Goal: Task Accomplishment & Management: Manage account settings

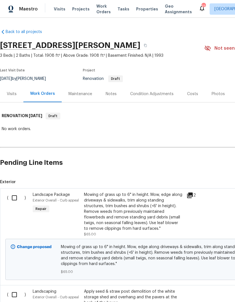
click at [13, 196] on input "checkbox" at bounding box center [16, 198] width 16 height 12
checkbox input "true"
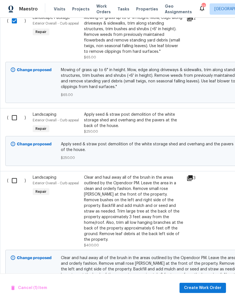
scroll to position [177, 0]
click at [15, 117] on input "checkbox" at bounding box center [16, 118] width 16 height 12
checkbox input "true"
click at [19, 174] on div "( )" at bounding box center [18, 211] width 26 height 77
click at [19, 180] on input "checkbox" at bounding box center [16, 181] width 16 height 12
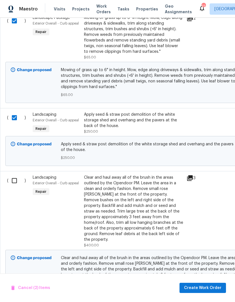
checkbox input "true"
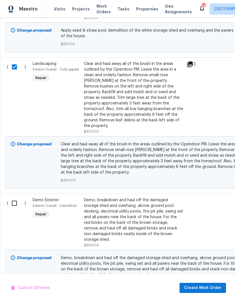
scroll to position [290, 0]
click at [16, 199] on input "checkbox" at bounding box center [16, 204] width 16 height 12
checkbox input "true"
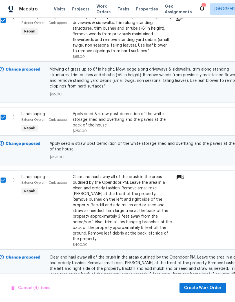
scroll to position [178, 12]
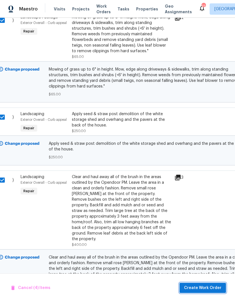
click at [202, 285] on span "Create Work Order" at bounding box center [203, 288] width 38 height 7
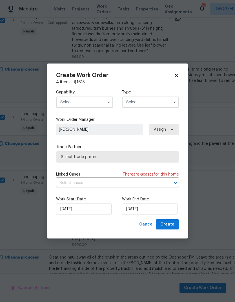
click at [93, 99] on input "text" at bounding box center [84, 102] width 57 height 11
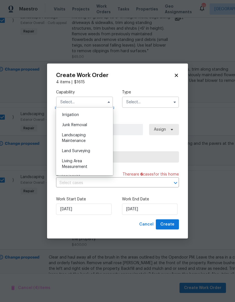
scroll to position [357, 0]
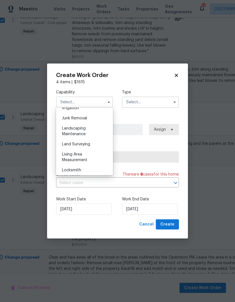
click at [86, 133] on div "Landscaping Maintenance" at bounding box center [85, 131] width 54 height 16
type input "Landscaping Maintenance"
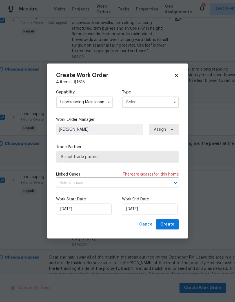
click at [159, 99] on input "text" at bounding box center [150, 102] width 57 height 11
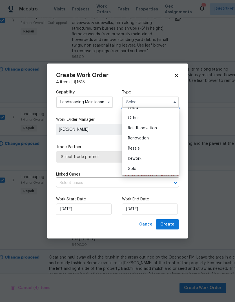
scroll to position [67, 0]
click at [146, 140] on div "Renovation" at bounding box center [151, 138] width 54 height 10
type input "Renovation"
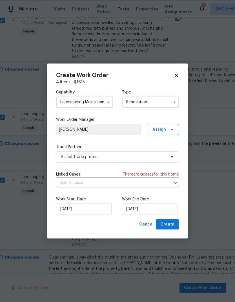
scroll to position [0, 0]
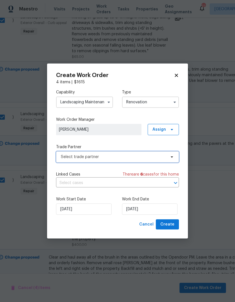
click at [102, 160] on span "Select trade partner" at bounding box center [117, 156] width 123 height 11
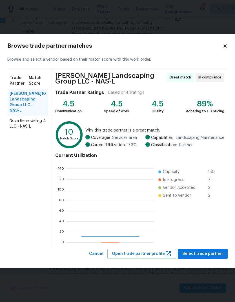
scroll to position [79, 87]
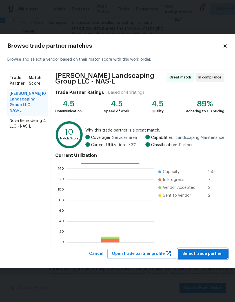
click at [206, 255] on span "Select trade partner" at bounding box center [203, 253] width 41 height 7
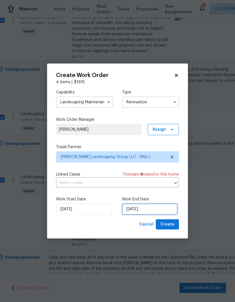
click at [153, 209] on input "[DATE]" at bounding box center [150, 209] width 56 height 11
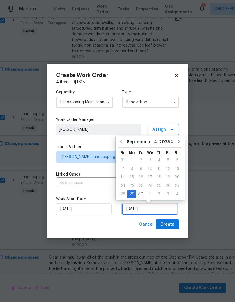
scroll to position [2, 0]
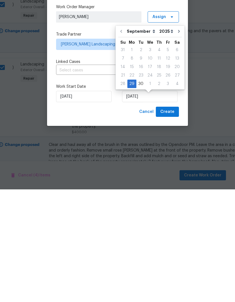
click at [137, 127] on span "[PERSON_NAME]" at bounding box center [99, 130] width 80 height 6
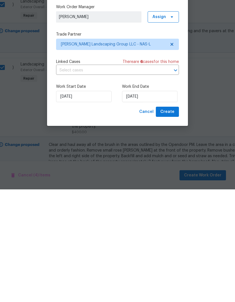
scroll to position [23, 0]
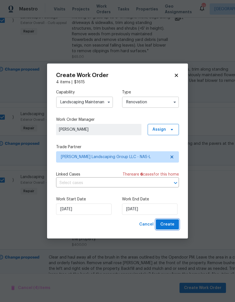
click at [174, 222] on span "Create" at bounding box center [168, 224] width 14 height 7
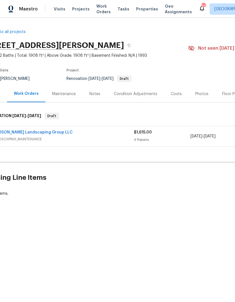
scroll to position [0, 18]
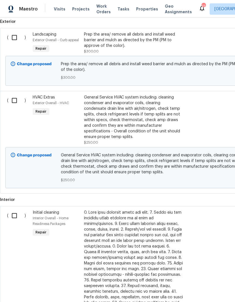
scroll to position [176, 0]
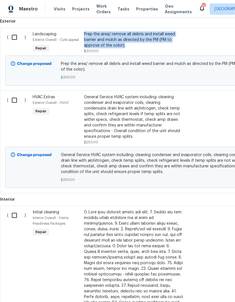
click at [69, 105] on div "Exterior Overall - HVAC" at bounding box center [57, 103] width 48 height 6
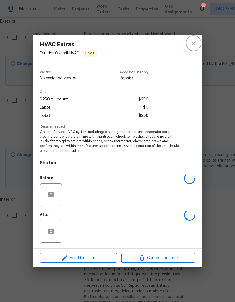
click at [198, 41] on button "close" at bounding box center [194, 43] width 14 height 14
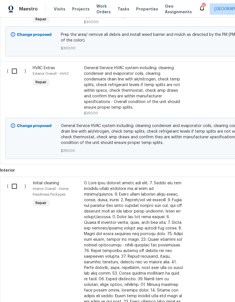
scroll to position [216, 0]
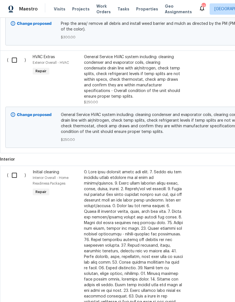
click at [15, 61] on input "checkbox" at bounding box center [16, 60] width 16 height 12
checkbox input "true"
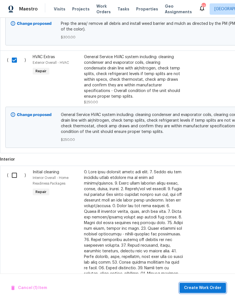
click at [202, 288] on span "Create Work Order" at bounding box center [203, 288] width 38 height 7
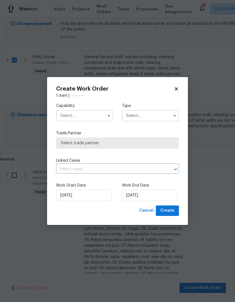
click at [70, 105] on label "Capability" at bounding box center [84, 106] width 57 height 6
click at [69, 115] on input "text" at bounding box center [84, 115] width 57 height 11
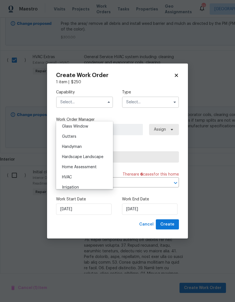
scroll to position [301, 0]
click at [65, 167] on span "HVAC" at bounding box center [67, 167] width 10 height 4
type input "HVAC"
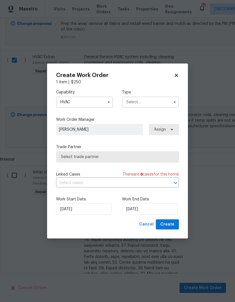
click at [147, 105] on input "text" at bounding box center [150, 102] width 57 height 11
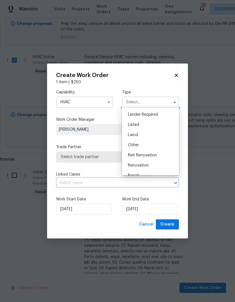
scroll to position [44, 0]
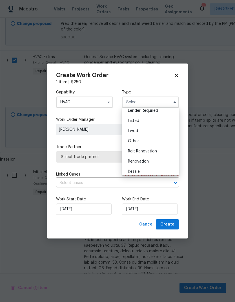
click at [131, 161] on span "Renovation" at bounding box center [138, 161] width 21 height 4
type input "Renovation"
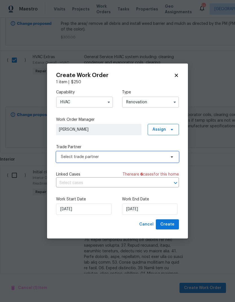
click at [117, 159] on span "Select trade partner" at bounding box center [117, 156] width 123 height 11
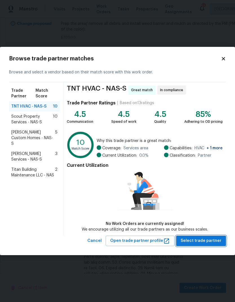
click at [202, 236] on button "Select trade partner" at bounding box center [201, 241] width 50 height 10
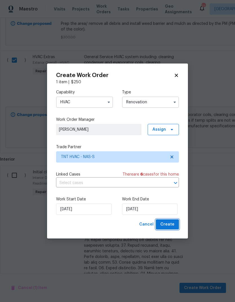
click at [171, 222] on span "Create" at bounding box center [168, 224] width 14 height 7
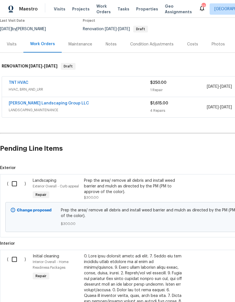
scroll to position [50, 0]
click at [17, 178] on input "checkbox" at bounding box center [16, 184] width 16 height 12
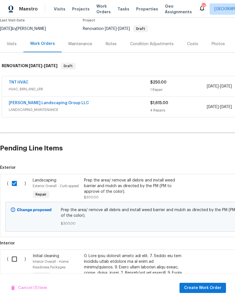
click at [9, 185] on input "checkbox" at bounding box center [16, 184] width 16 height 12
checkbox input "false"
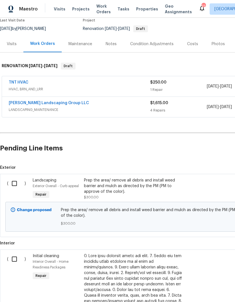
click at [14, 265] on input "checkbox" at bounding box center [16, 259] width 16 height 12
checkbox input "true"
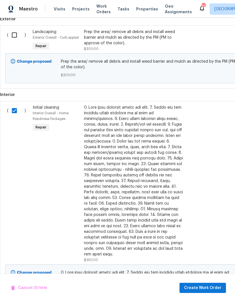
scroll to position [198, 0]
click at [202, 288] on span "Create Work Order" at bounding box center [203, 288] width 38 height 7
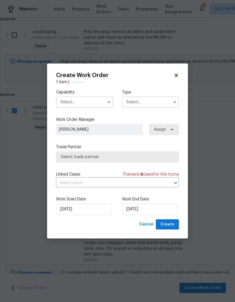
scroll to position [198, 0]
click at [92, 100] on input "text" at bounding box center [84, 102] width 57 height 11
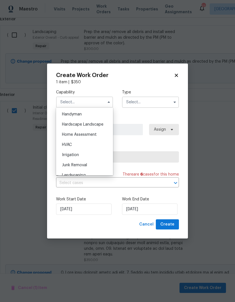
scroll to position [311, 0]
click at [77, 142] on div "HVAC" at bounding box center [85, 144] width 54 height 10
type input "HVAC"
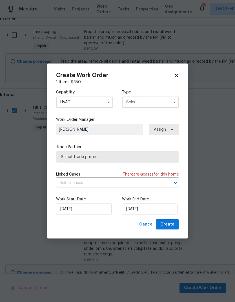
click at [163, 100] on input "text" at bounding box center [150, 102] width 57 height 11
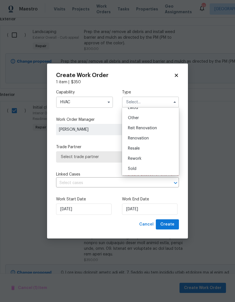
scroll to position [67, 0]
click at [155, 138] on div "Renovation" at bounding box center [151, 138] width 54 height 10
type input "Renovation"
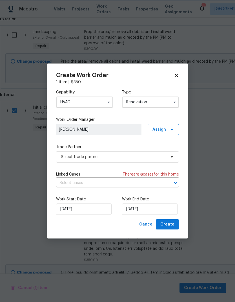
scroll to position [0, 0]
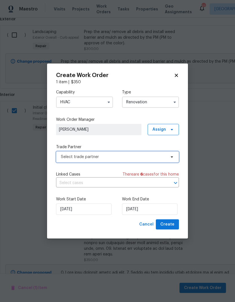
click at [175, 159] on span "Select trade partner" at bounding box center [117, 156] width 123 height 11
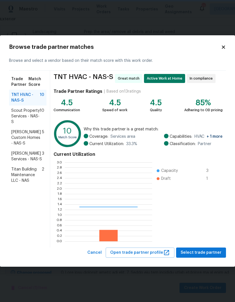
scroll to position [79, 88]
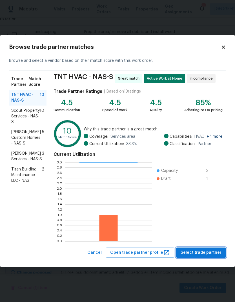
click at [205, 249] on button "Select trade partner" at bounding box center [201, 253] width 50 height 10
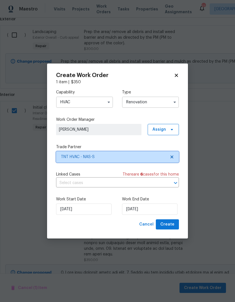
click at [123, 158] on span "TNT HVAC - NAS-S" at bounding box center [113, 157] width 105 height 6
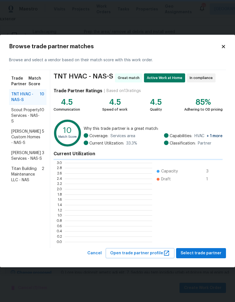
scroll to position [1, 1]
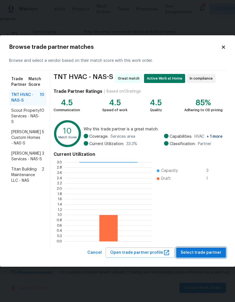
click at [204, 253] on span "Select trade partner" at bounding box center [201, 252] width 41 height 7
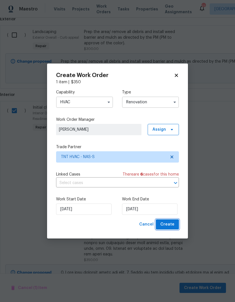
click at [168, 221] on button "Create" at bounding box center [167, 224] width 23 height 10
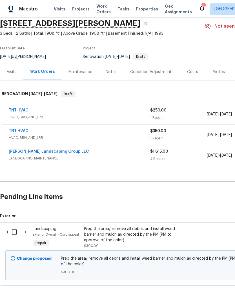
scroll to position [21, 0]
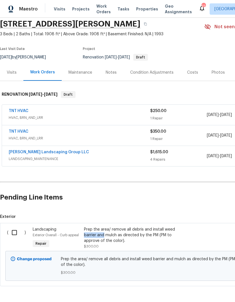
click at [88, 142] on div "TNT HVAC HVAC, BRN_AND_LRR" at bounding box center [80, 136] width 142 height 14
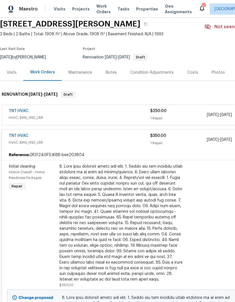
click at [122, 145] on span "HVAC, BRN_AND_LRR" at bounding box center [80, 143] width 142 height 6
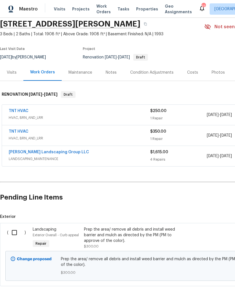
click at [13, 237] on input "checkbox" at bounding box center [16, 233] width 16 height 12
checkbox input "true"
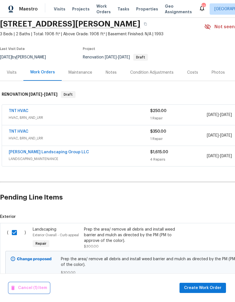
click at [35, 290] on span "Cancel (1) Item" at bounding box center [29, 288] width 36 height 7
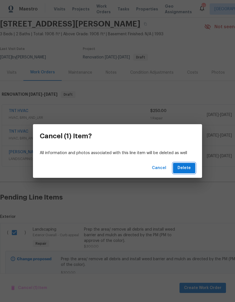
click at [194, 163] on button "Delete" at bounding box center [184, 168] width 22 height 10
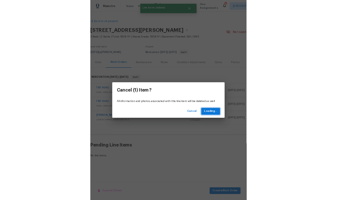
scroll to position [0, 0]
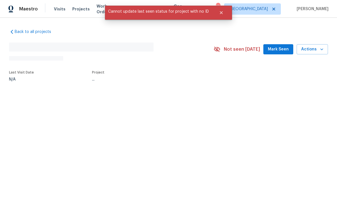
click at [292, 79] on section "No address found N/A Not seen today Mark Seen Actions Last Visit Date N/A Proje…" at bounding box center [168, 61] width 319 height 47
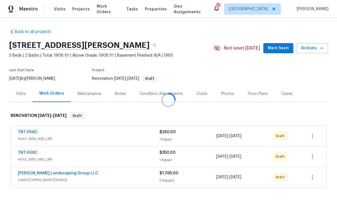
scroll to position [23, 0]
click at [195, 86] on div "Costs" at bounding box center [202, 94] width 25 height 17
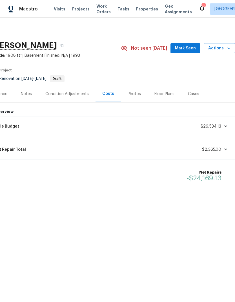
scroll to position [0, 84]
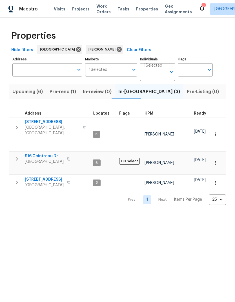
click at [58, 89] on span "Pre-reno (1)" at bounding box center [63, 92] width 27 height 8
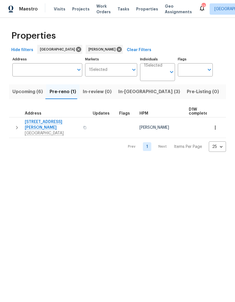
click at [36, 123] on span "[STREET_ADDRESS][PERSON_NAME]" at bounding box center [52, 124] width 55 height 11
click at [35, 122] on span "[STREET_ADDRESS][PERSON_NAME]" at bounding box center [52, 124] width 55 height 11
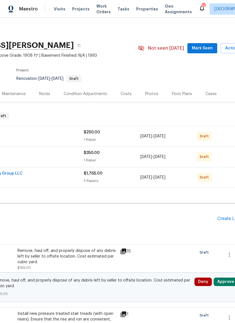
scroll to position [0, 67]
click at [124, 92] on div "Costs" at bounding box center [126, 94] width 11 height 6
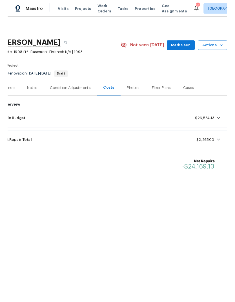
scroll to position [0, 84]
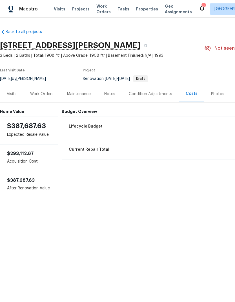
click at [45, 96] on div "Work Orders" at bounding box center [41, 94] width 23 height 6
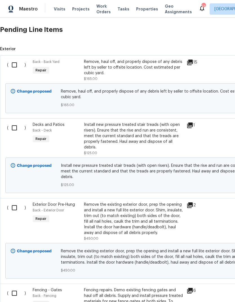
scroll to position [189, -6]
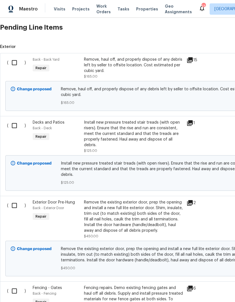
scroll to position [192, 0]
click at [12, 56] on input "checkbox" at bounding box center [16, 62] width 16 height 12
checkbox input "true"
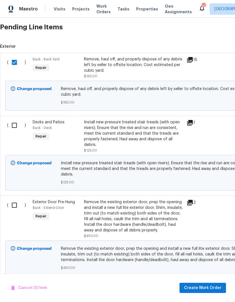
click at [16, 119] on input "checkbox" at bounding box center [16, 125] width 16 height 12
checkbox input "true"
click at [15, 199] on input "checkbox" at bounding box center [16, 205] width 16 height 12
checkbox input "true"
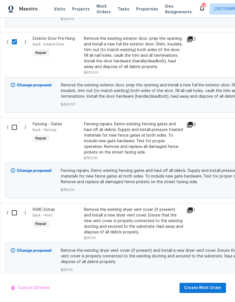
scroll to position [355, 0]
click at [14, 121] on input "checkbox" at bounding box center [16, 127] width 16 height 12
checkbox input "true"
click at [14, 207] on input "checkbox" at bounding box center [16, 213] width 16 height 12
checkbox input "true"
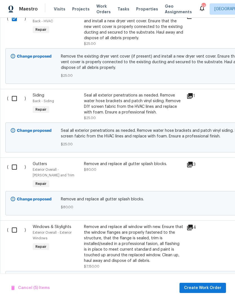
scroll to position [549, 0]
click at [11, 93] on input "checkbox" at bounding box center [16, 99] width 16 height 12
checkbox input "true"
click at [10, 161] on input "checkbox" at bounding box center [16, 167] width 16 height 12
checkbox input "true"
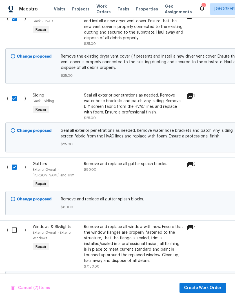
click at [16, 224] on input "checkbox" at bounding box center [16, 230] width 16 height 12
checkbox input "true"
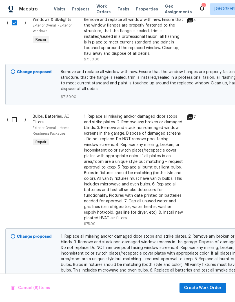
click at [15, 114] on input "checkbox" at bounding box center [16, 120] width 16 height 12
checkbox input "true"
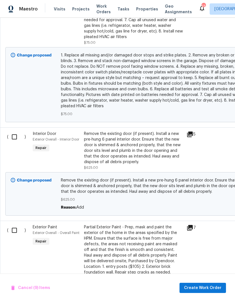
scroll to position [938, 0]
click at [12, 131] on input "checkbox" at bounding box center [16, 137] width 16 height 12
checkbox input "true"
click at [12, 224] on input "checkbox" at bounding box center [16, 230] width 16 height 12
checkbox input "true"
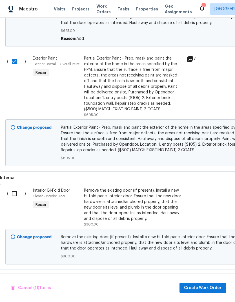
scroll to position [1168, 0]
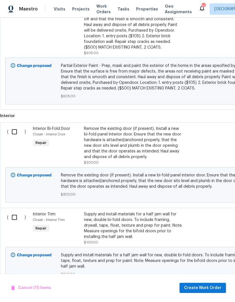
click at [13, 126] on input "checkbox" at bounding box center [16, 132] width 16 height 12
checkbox input "true"
click at [13, 211] on input "checkbox" at bounding box center [16, 217] width 16 height 12
checkbox input "true"
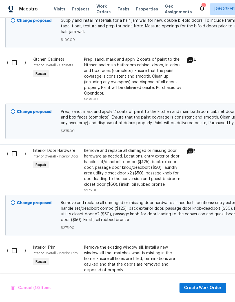
scroll to position [1403, 0]
click at [9, 57] on input "checkbox" at bounding box center [16, 63] width 16 height 12
checkbox input "true"
click at [12, 148] on input "checkbox" at bounding box center [16, 154] width 16 height 12
checkbox input "true"
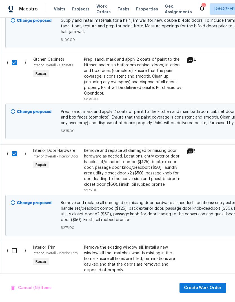
click at [18, 245] on input "checkbox" at bounding box center [16, 251] width 16 height 12
checkbox input "true"
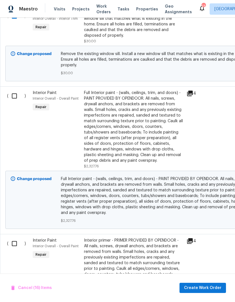
scroll to position [1638, 0]
click at [14, 90] on input "checkbox" at bounding box center [16, 96] width 16 height 12
checkbox input "true"
click at [16, 238] on input "checkbox" at bounding box center [16, 244] width 16 height 12
checkbox input "true"
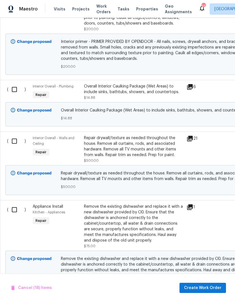
scroll to position [1890, 0]
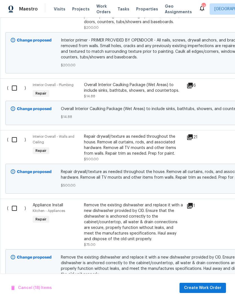
click at [13, 82] on input "checkbox" at bounding box center [16, 88] width 16 height 12
checkbox input "true"
click at [13, 134] on input "checkbox" at bounding box center [16, 140] width 16 height 12
checkbox input "true"
click at [15, 202] on input "checkbox" at bounding box center [16, 208] width 16 height 12
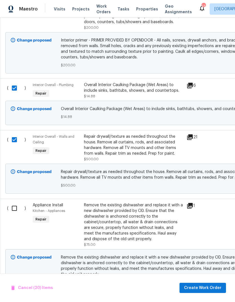
checkbox input "true"
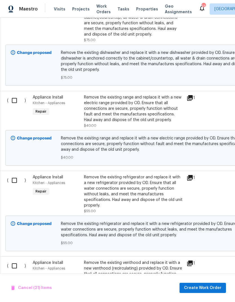
scroll to position [2095, 0]
click at [10, 95] on input "checkbox" at bounding box center [16, 101] width 16 height 12
checkbox input "true"
click at [14, 174] on input "checkbox" at bounding box center [16, 180] width 16 height 12
checkbox input "true"
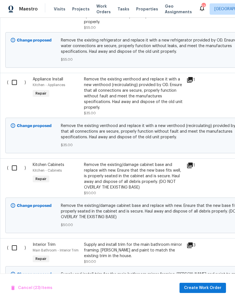
scroll to position [2278, 0]
click at [14, 76] on input "checkbox" at bounding box center [16, 82] width 16 height 12
checkbox input "true"
click at [9, 162] on input "checkbox" at bounding box center [16, 168] width 16 height 12
checkbox input "true"
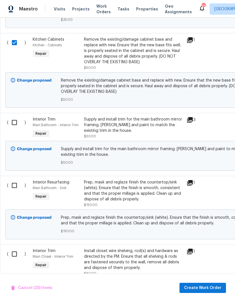
scroll to position [2403, 0]
click at [13, 117] on input "checkbox" at bounding box center [16, 123] width 16 height 12
checkbox input "true"
click at [11, 180] on input "checkbox" at bounding box center [16, 186] width 16 height 12
checkbox input "true"
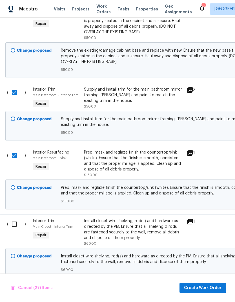
scroll to position [2433, 0]
click at [12, 218] on input "checkbox" at bounding box center [16, 224] width 16 height 12
checkbox input "true"
click at [196, 284] on button "Create Work Order" at bounding box center [203, 288] width 47 height 10
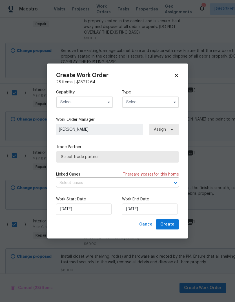
click at [73, 103] on input "text" at bounding box center [84, 102] width 57 height 11
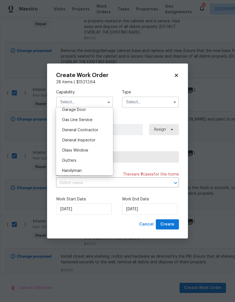
scroll to position [0, 0]
click at [76, 134] on div "General Contractor" at bounding box center [85, 131] width 54 height 10
type input "General Contractor"
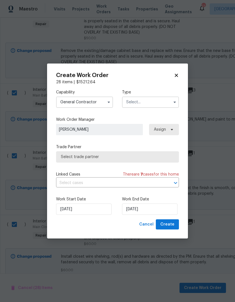
click at [142, 97] on input "text" at bounding box center [150, 102] width 57 height 11
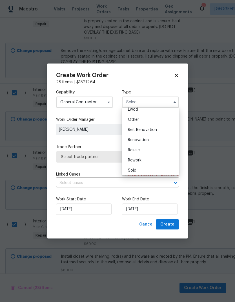
click at [132, 136] on div "Renovation" at bounding box center [151, 140] width 54 height 10
type input "Renovation"
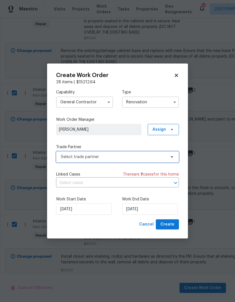
click at [167, 158] on span "Select trade partner" at bounding box center [117, 156] width 123 height 11
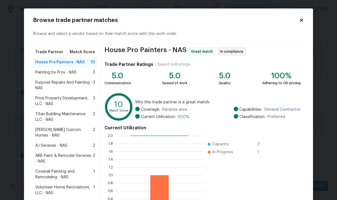
click at [68, 74] on span "Painting by Pros - NAS" at bounding box center [55, 73] width 41 height 6
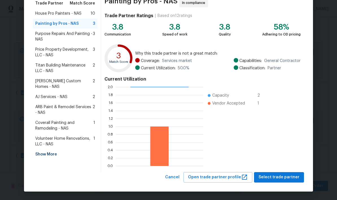
scroll to position [49, 0]
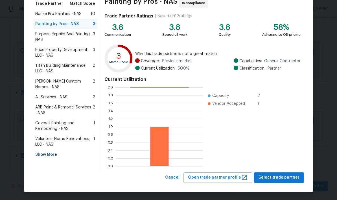
click at [235, 176] on span "Select trade partner" at bounding box center [279, 177] width 41 height 7
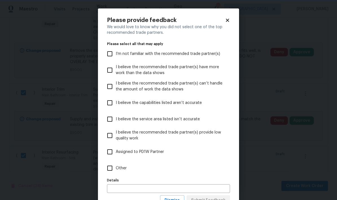
scroll to position [0, 0]
click at [107, 170] on input "Other" at bounding box center [110, 169] width 12 height 12
checkbox input "true"
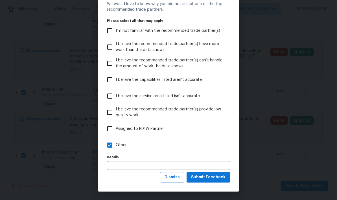
scroll to position [23, 0]
click at [202, 180] on span "Submit Feedback" at bounding box center [208, 177] width 34 height 7
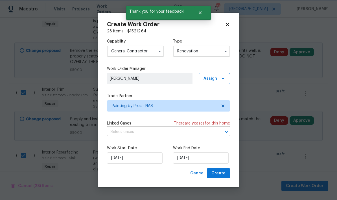
scroll to position [0, 0]
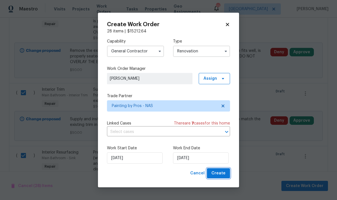
click at [217, 172] on span "Create" at bounding box center [218, 173] width 14 height 7
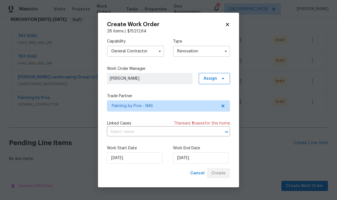
scroll to position [73, 0]
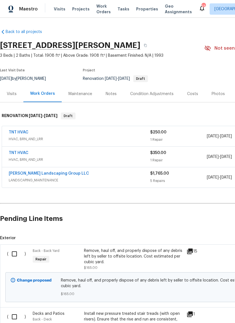
click at [97, 13] on span "Work Orders" at bounding box center [104, 8] width 14 height 11
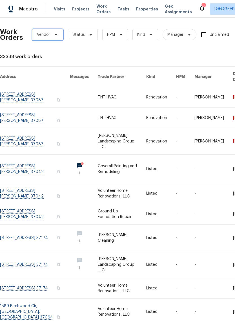
click at [53, 31] on span "Vendor" at bounding box center [47, 34] width 31 height 11
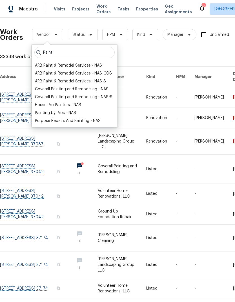
type input "Paint"
click at [45, 110] on div "Painting by Pros - NAS" at bounding box center [55, 113] width 41 height 6
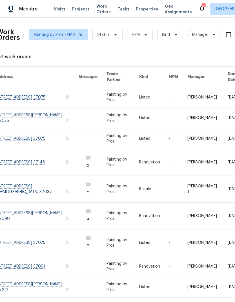
scroll to position [0, 2]
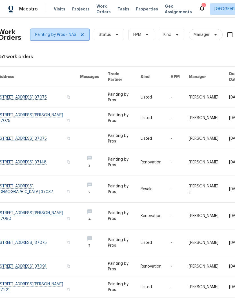
click at [82, 36] on icon at bounding box center [82, 34] width 5 height 5
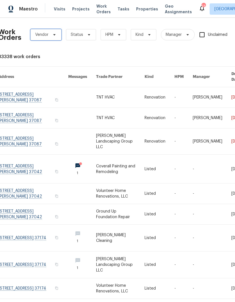
click at [47, 31] on span "Vendor" at bounding box center [45, 34] width 31 height 11
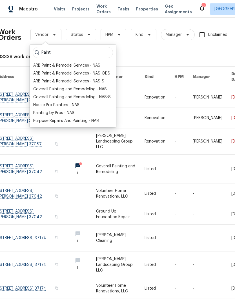
type input "Paint"
click at [40, 112] on div "Painting by Pros - NAS" at bounding box center [53, 113] width 41 height 6
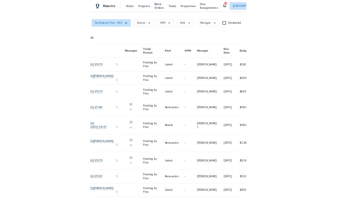
scroll to position [0, 30]
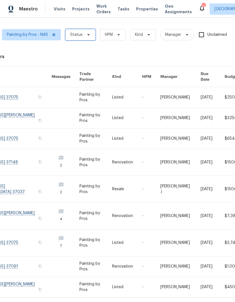
click at [86, 33] on icon at bounding box center [88, 34] width 5 height 5
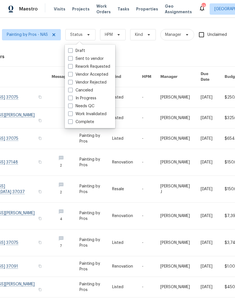
click at [71, 100] on span at bounding box center [70, 98] width 5 height 5
click at [71, 99] on input "In Progress" at bounding box center [70, 97] width 4 height 4
checkbox input "true"
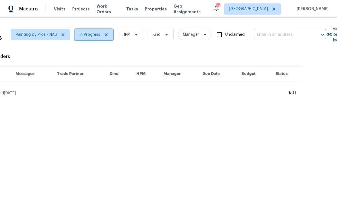
click at [87, 37] on span "In Progress" at bounding box center [89, 35] width 21 height 6
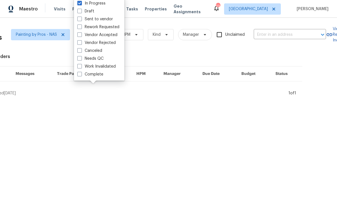
click at [80, 20] on span at bounding box center [79, 19] width 5 height 5
click at [80, 20] on input "Sent to vendor" at bounding box center [79, 18] width 4 height 4
checkbox input "true"
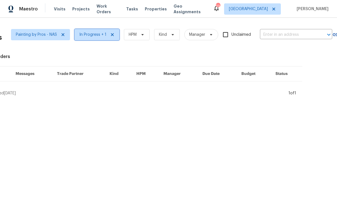
click at [92, 35] on span "In Progress + 1" at bounding box center [92, 35] width 27 height 6
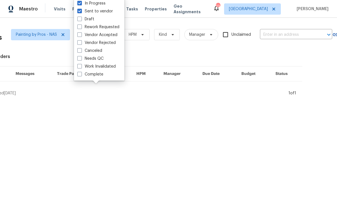
click at [78, 32] on span at bounding box center [79, 34] width 5 height 5
click at [78, 32] on input "Vendor Accepted" at bounding box center [79, 34] width 4 height 4
checkbox input "true"
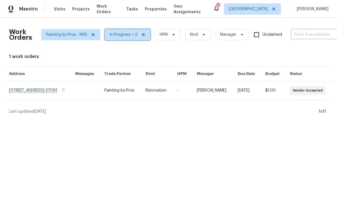
click at [115, 35] on span "In Progress + 2" at bounding box center [124, 35] width 28 height 6
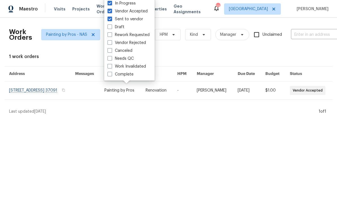
click at [112, 28] on span at bounding box center [110, 27] width 5 height 5
click at [111, 28] on input "Draft" at bounding box center [110, 26] width 4 height 4
checkbox input "true"
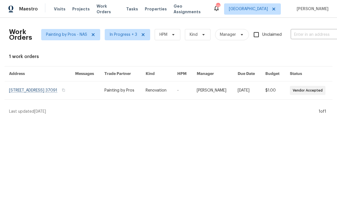
click at [128, 90] on link at bounding box center [124, 91] width 41 height 18
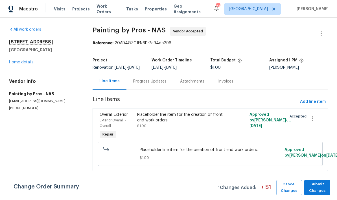
click at [23, 62] on link "Home details" at bounding box center [21, 62] width 25 height 4
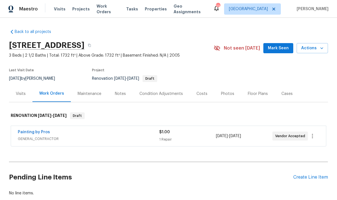
click at [16, 91] on div "Visits" at bounding box center [21, 94] width 10 height 6
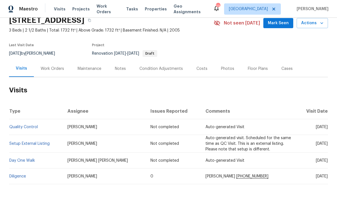
scroll to position [23, 0]
click at [59, 66] on div "Work Orders" at bounding box center [52, 69] width 23 height 6
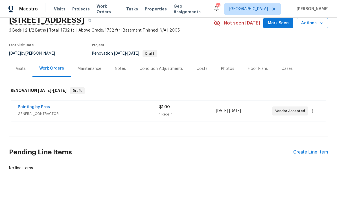
scroll to position [12, 0]
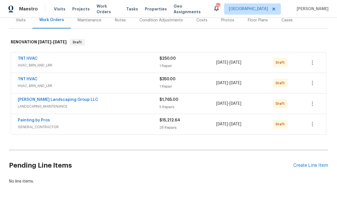
scroll to position [73, 0]
click at [189, 82] on div "$350.00" at bounding box center [187, 80] width 57 height 6
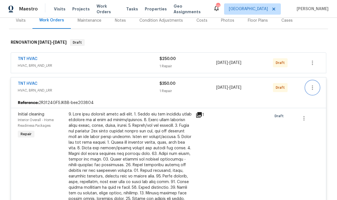
click at [314, 87] on icon "button" at bounding box center [312, 87] width 7 height 7
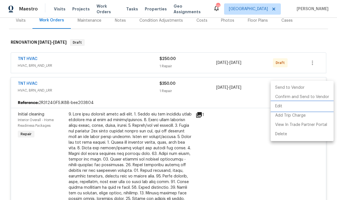
click at [281, 104] on li "Edit" at bounding box center [302, 106] width 63 height 9
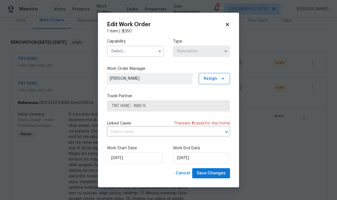
click at [133, 56] on input "text" at bounding box center [135, 51] width 57 height 11
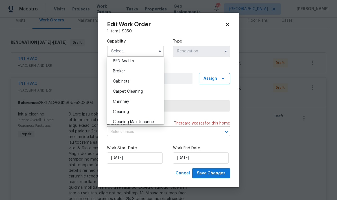
scroll to position [33, 0]
click at [127, 114] on div "Cleaning" at bounding box center [135, 111] width 54 height 10
type input "Cleaning"
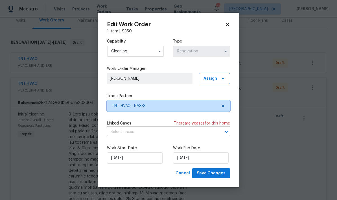
click at [211, 107] on span "TNT HVAC - NAS-S" at bounding box center [164, 106] width 105 height 6
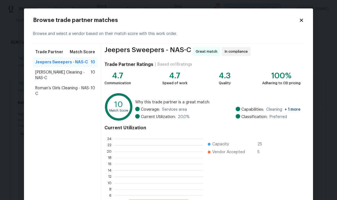
scroll to position [79, 89]
click at [45, 75] on div "[PERSON_NAME] Cleaning - NAS-C 10" at bounding box center [65, 75] width 64 height 16
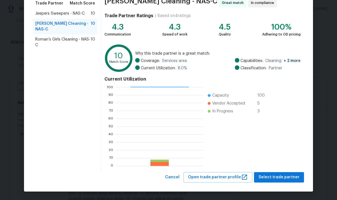
scroll to position [49, 0]
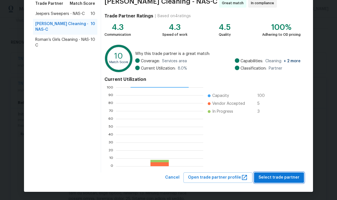
click at [266, 180] on span "Select trade partner" at bounding box center [279, 177] width 41 height 7
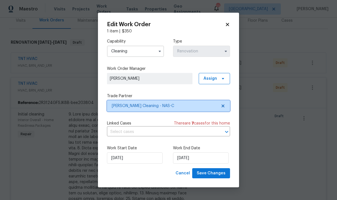
scroll to position [0, 0]
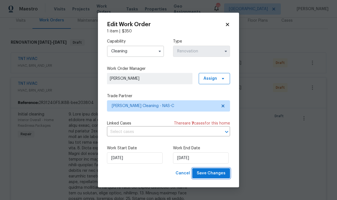
click at [206, 173] on span "Save Changes" at bounding box center [211, 173] width 29 height 7
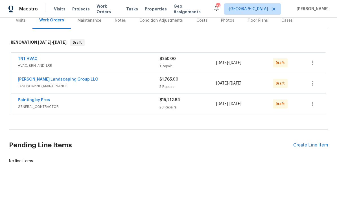
scroll to position [53, 0]
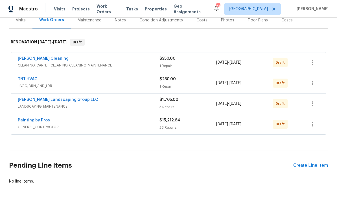
scroll to position [73, 0]
click at [207, 18] on div "Costs" at bounding box center [202, 20] width 25 height 17
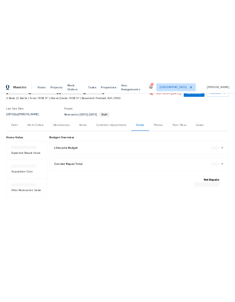
scroll to position [8, 0]
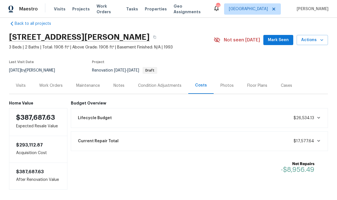
click at [280, 39] on span "Mark Seen" at bounding box center [278, 40] width 21 height 7
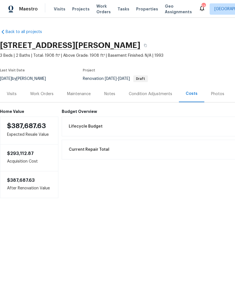
scroll to position [0, 0]
click at [38, 99] on div "Work Orders" at bounding box center [41, 94] width 37 height 17
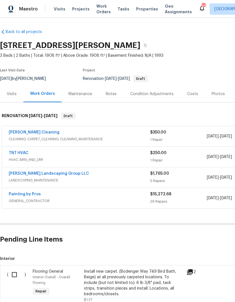
click at [14, 276] on input "checkbox" at bounding box center [16, 275] width 16 height 12
checkbox input "true"
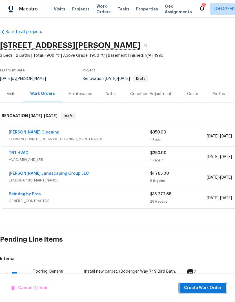
click at [204, 287] on span "Create Work Order" at bounding box center [203, 288] width 38 height 7
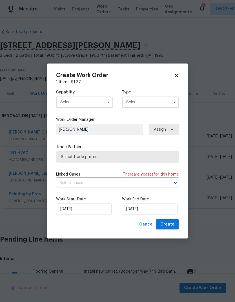
click at [92, 103] on input "text" at bounding box center [84, 102] width 57 height 11
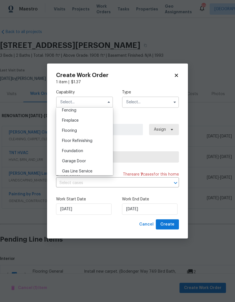
scroll to position [202, 0]
click at [75, 130] on span "Flooring" at bounding box center [69, 131] width 15 height 4
type input "Flooring"
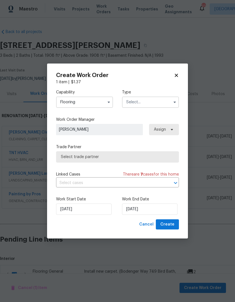
click at [153, 106] on input "text" at bounding box center [150, 102] width 57 height 11
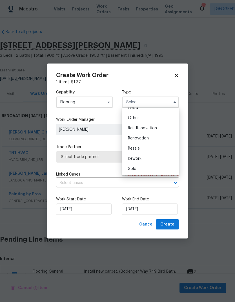
scroll to position [67, 0]
click at [147, 141] on div "Renovation" at bounding box center [151, 138] width 54 height 10
type input "Renovation"
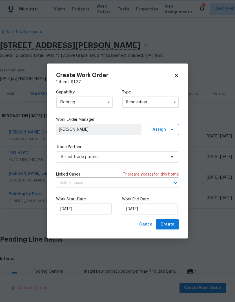
scroll to position [0, 0]
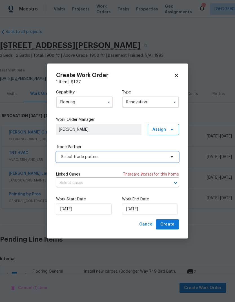
click at [154, 160] on span "Select trade partner" at bounding box center [117, 156] width 123 height 11
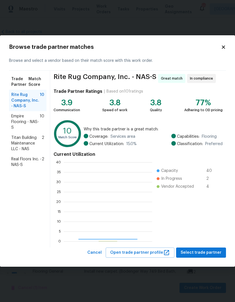
scroll to position [79, 89]
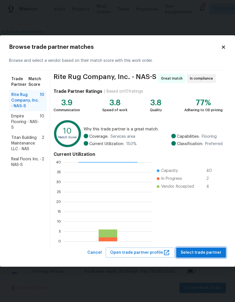
click at [195, 257] on button "Select trade partner" at bounding box center [201, 253] width 50 height 10
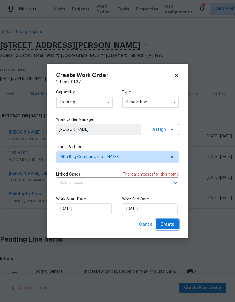
click at [164, 222] on span "Create" at bounding box center [168, 224] width 14 height 7
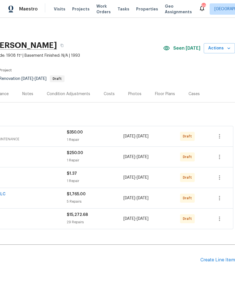
scroll to position [0, 84]
click at [218, 220] on icon "button" at bounding box center [220, 218] width 7 height 7
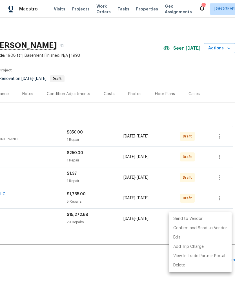
click at [177, 238] on li "Edit" at bounding box center [200, 237] width 63 height 9
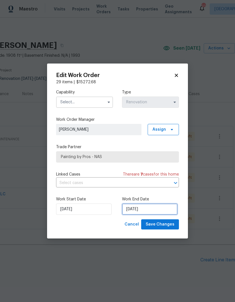
click at [135, 211] on input "[DATE]" at bounding box center [150, 209] width 56 height 11
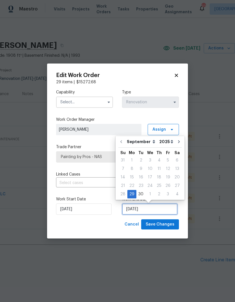
scroll to position [2, 0]
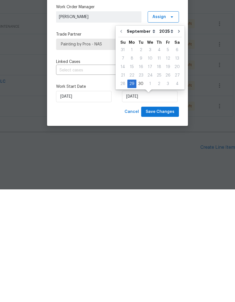
click at [179, 138] on button "Go to next month" at bounding box center [179, 143] width 8 height 11
type input "[DATE]"
select select "9"
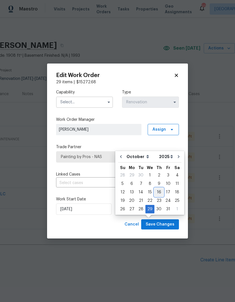
click at [156, 188] on div "16" at bounding box center [159, 192] width 9 height 8
type input "[DATE]"
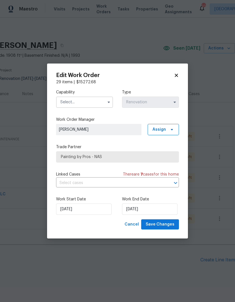
click at [70, 101] on input "text" at bounding box center [84, 102] width 57 height 11
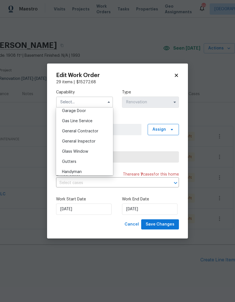
scroll to position [245, 0]
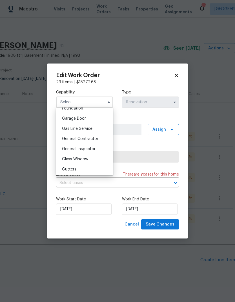
click at [72, 139] on span "General Contractor" at bounding box center [80, 139] width 36 height 4
type input "General Contractor"
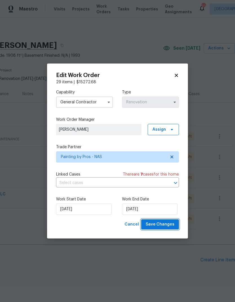
click at [155, 223] on span "Save Changes" at bounding box center [160, 224] width 29 height 7
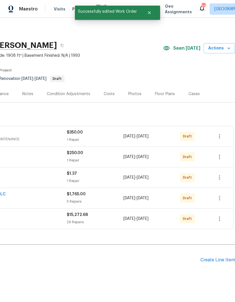
scroll to position [0, 84]
click at [218, 174] on icon "button" at bounding box center [220, 177] width 7 height 7
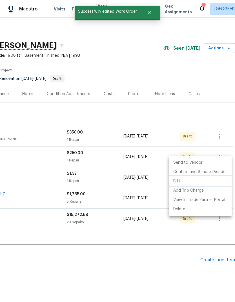
click at [174, 180] on li "Edit" at bounding box center [200, 181] width 63 height 9
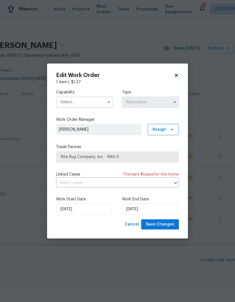
click at [70, 103] on input "text" at bounding box center [84, 102] width 57 height 11
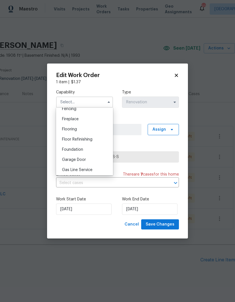
scroll to position [206, 0]
click at [65, 131] on div "Flooring" at bounding box center [85, 127] width 54 height 10
type input "Flooring"
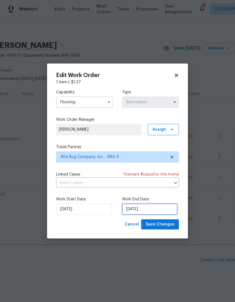
click at [137, 211] on input "[DATE]" at bounding box center [150, 209] width 56 height 11
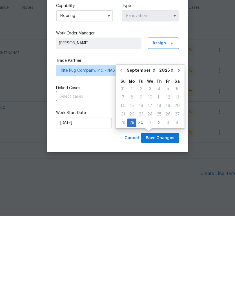
click at [177, 154] on icon "Go to next month" at bounding box center [179, 156] width 5 height 5
type input "[DATE]"
select select "9"
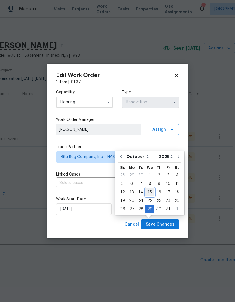
click at [150, 188] on div "15" at bounding box center [150, 192] width 9 height 8
type input "[DATE]"
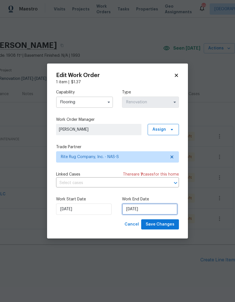
click at [131, 211] on input "[DATE]" at bounding box center [150, 209] width 56 height 11
select select "9"
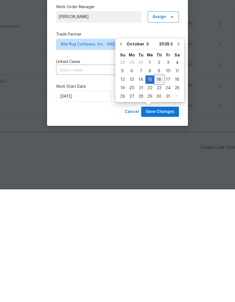
click at [155, 188] on div "16" at bounding box center [159, 192] width 9 height 8
type input "[DATE]"
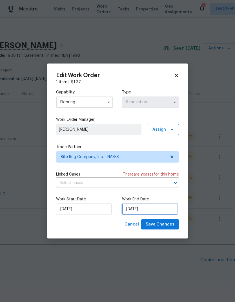
click at [124, 211] on input "[DATE]" at bounding box center [150, 209] width 56 height 11
select select "9"
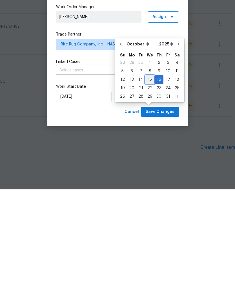
click at [147, 188] on div "15" at bounding box center [150, 192] width 9 height 8
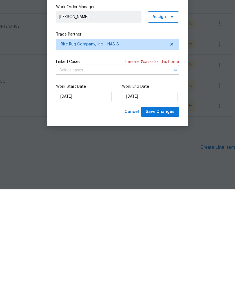
type input "[DATE]"
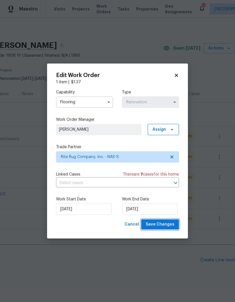
click at [157, 223] on span "Save Changes" at bounding box center [160, 224] width 29 height 7
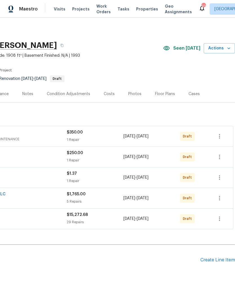
scroll to position [0, 84]
click at [220, 133] on icon "button" at bounding box center [220, 136] width 7 height 7
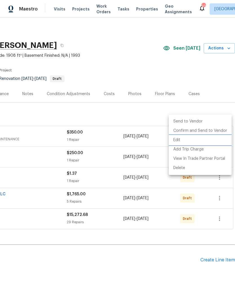
click at [184, 138] on li "Edit" at bounding box center [200, 139] width 63 height 9
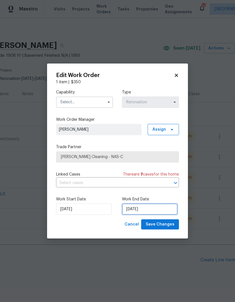
click at [161, 213] on input "[DATE]" at bounding box center [150, 209] width 56 height 11
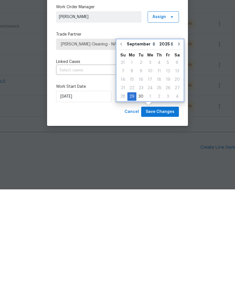
click at [177, 154] on icon "Go to next month" at bounding box center [179, 156] width 5 height 5
type input "10/29/2025"
select select "9"
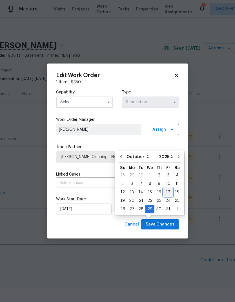
click at [166, 188] on div "17" at bounding box center [168, 192] width 9 height 8
type input "[DATE]"
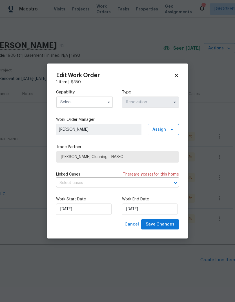
click at [95, 101] on input "text" at bounding box center [84, 102] width 57 height 11
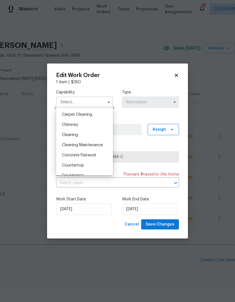
scroll to position [61, 0]
click at [75, 133] on span "Cleaning" at bounding box center [70, 135] width 16 height 4
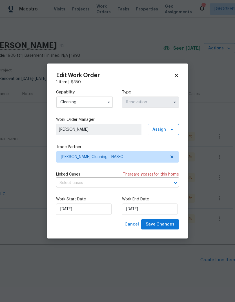
type input "Cleaning"
click at [154, 224] on span "Save Changes" at bounding box center [160, 224] width 29 height 7
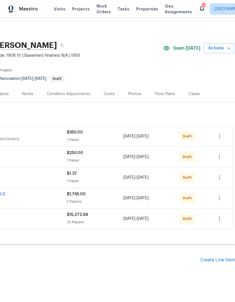
scroll to position [0, 84]
click at [221, 154] on icon "button" at bounding box center [220, 157] width 7 height 7
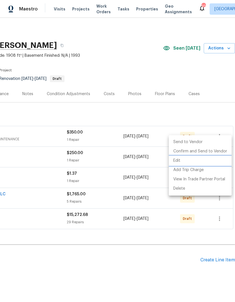
click at [178, 160] on li "Edit" at bounding box center [200, 160] width 63 height 9
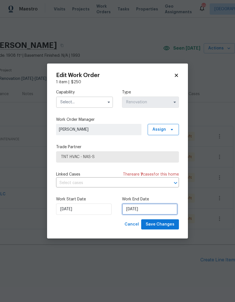
click at [155, 208] on input "[DATE]" at bounding box center [150, 209] width 56 height 11
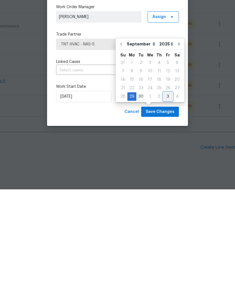
click at [170, 205] on div "3" at bounding box center [168, 209] width 9 height 8
type input "[DATE]"
select select "9"
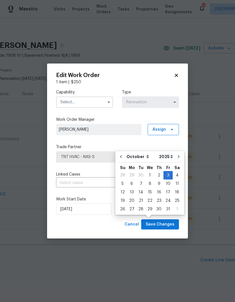
click at [90, 104] on input "text" at bounding box center [84, 102] width 57 height 11
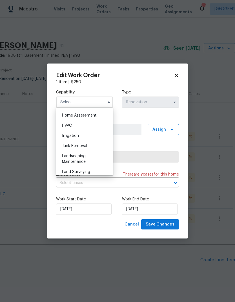
scroll to position [330, 0]
click at [66, 123] on span "HVAC" at bounding box center [67, 125] width 10 height 4
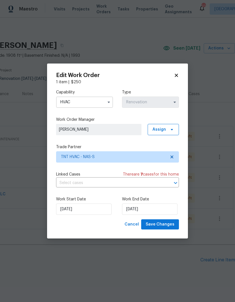
type input "HVAC"
click at [158, 226] on span "Save Changes" at bounding box center [160, 224] width 29 height 7
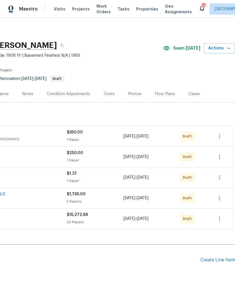
scroll to position [0, 84]
click at [225, 191] on button "button" at bounding box center [220, 198] width 14 height 14
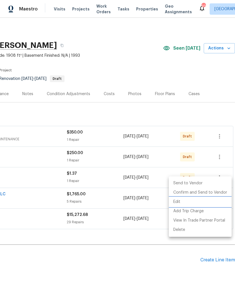
click at [180, 200] on li "Edit" at bounding box center [200, 201] width 63 height 9
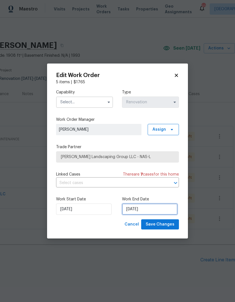
click at [155, 208] on input "[DATE]" at bounding box center [150, 209] width 56 height 11
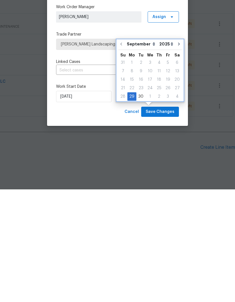
click at [178, 151] on button "Go to next month" at bounding box center [179, 156] width 8 height 11
type input "10/29/2025"
select select "9"
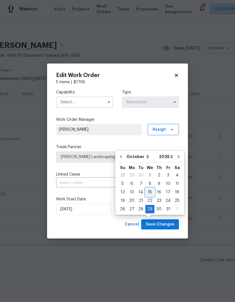
click at [150, 188] on div "15" at bounding box center [150, 192] width 9 height 8
type input "[DATE]"
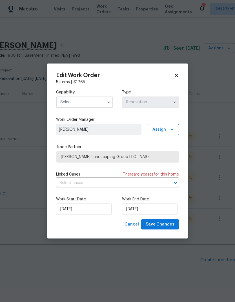
click at [77, 100] on input "text" at bounding box center [84, 102] width 57 height 11
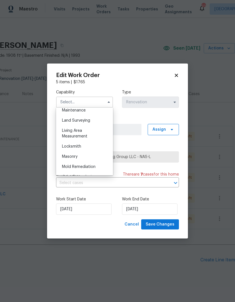
scroll to position [361, 0]
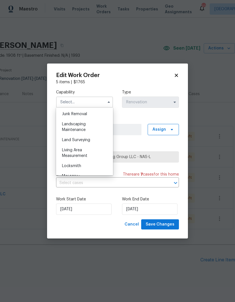
click at [76, 126] on div "Landscaping Maintenance" at bounding box center [85, 127] width 54 height 16
type input "Landscaping Maintenance"
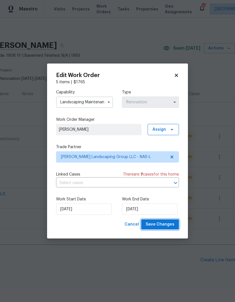
click at [160, 226] on span "Save Changes" at bounding box center [160, 224] width 29 height 7
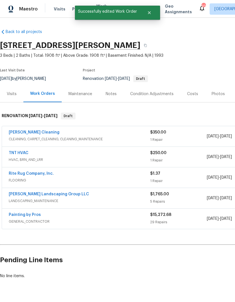
scroll to position [0, 0]
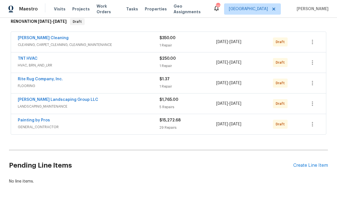
scroll to position [94, 0]
click at [235, 140] on div "Back to all projects [STREET_ADDRESS][PERSON_NAME] 3 Beds | 2 Baths | Total: 19…" at bounding box center [168, 60] width 319 height 259
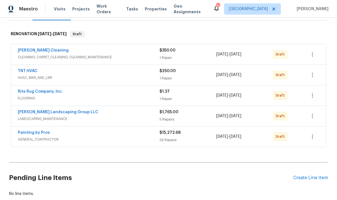
click at [235, 118] on div "Sandoval Landscaping Group LLC LANDSCAPING_MAINTENANCE $1,765.00 5 Repairs 9/29…" at bounding box center [162, 117] width 288 height 14
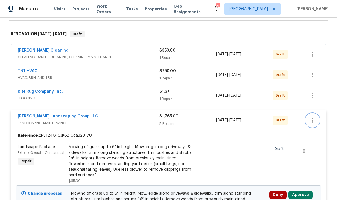
click at [235, 121] on icon "button" at bounding box center [312, 120] width 7 height 7
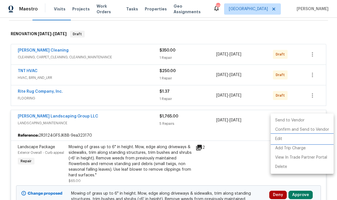
click at [235, 142] on li "Edit" at bounding box center [302, 139] width 63 height 9
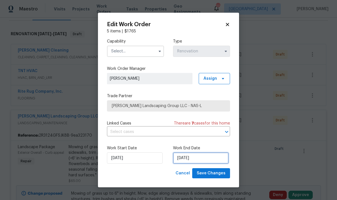
click at [194, 161] on input "10/15/2025" at bounding box center [201, 158] width 56 height 11
select select "9"
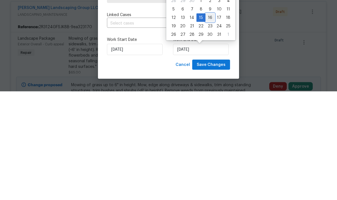
click at [207, 123] on div "16" at bounding box center [210, 127] width 9 height 8
type input "10/16/2025"
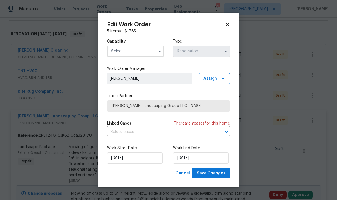
click at [118, 49] on input "text" at bounding box center [135, 51] width 57 height 11
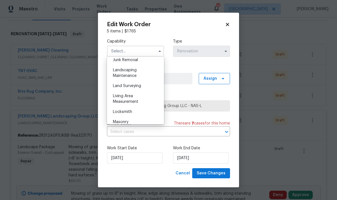
scroll to position [365, 0]
click at [120, 73] on div "Landscaping Maintenance" at bounding box center [135, 73] width 54 height 16
type input "Landscaping Maintenance"
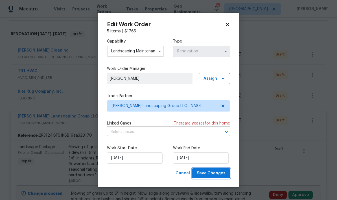
click at [208, 178] on button "Save Changes" at bounding box center [211, 174] width 38 height 10
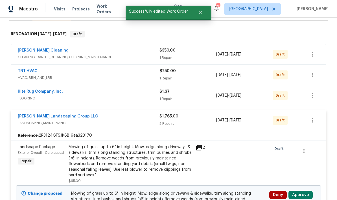
click at [235, 114] on div "9/29/2025 - 10/16/2025" at bounding box center [244, 121] width 57 height 14
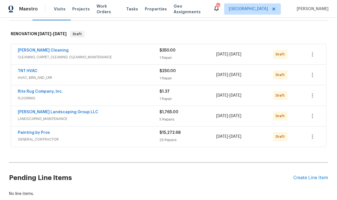
click at [187, 96] on div "1 Repair" at bounding box center [187, 99] width 57 height 6
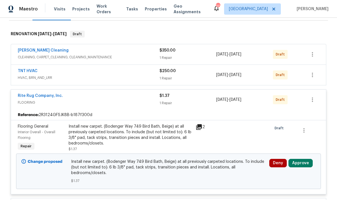
click at [126, 110] on div "Reference: 2R3124GFSJK8B-b187f300d" at bounding box center [168, 115] width 315 height 10
click at [135, 93] on div "Rite Rug Company, Inc." at bounding box center [89, 96] width 142 height 7
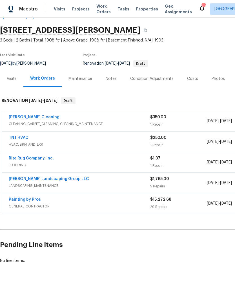
scroll to position [0, 0]
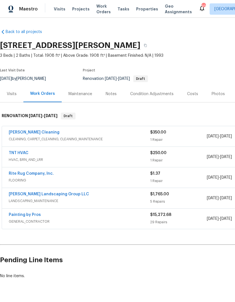
click at [109, 95] on div "Notes" at bounding box center [111, 94] width 11 height 6
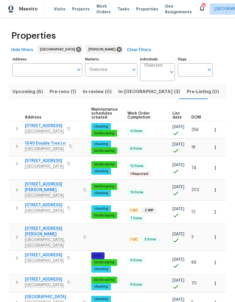
scroll to position [0, 80]
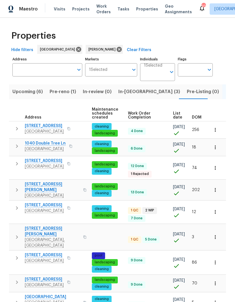
click at [175, 113] on span "List date" at bounding box center [177, 116] width 9 height 8
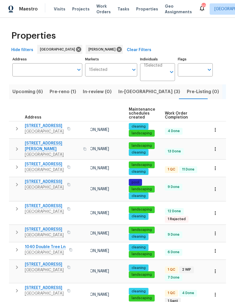
scroll to position [0, 53]
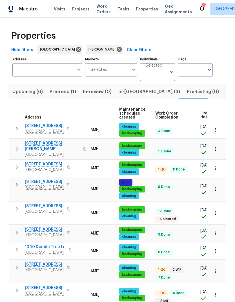
click at [202, 116] on span "List date" at bounding box center [205, 115] width 9 height 8
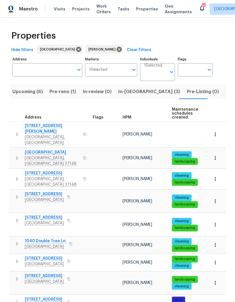
click at [14, 194] on icon "button" at bounding box center [17, 197] width 7 height 7
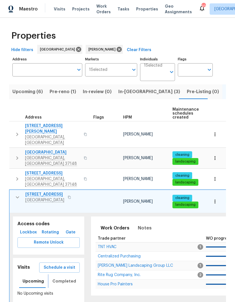
click at [58, 278] on span "Completed" at bounding box center [65, 281] width 24 height 7
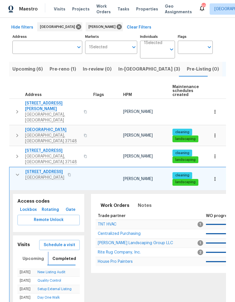
scroll to position [44, 0]
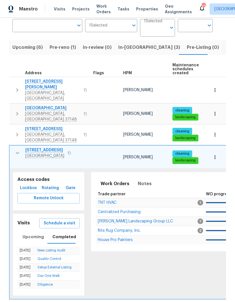
click at [51, 257] on link "Quality Control" at bounding box center [50, 258] width 24 height 3
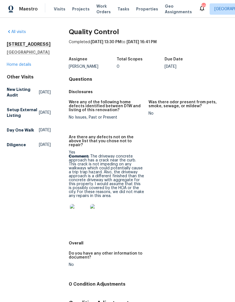
click at [75, 210] on img at bounding box center [79, 213] width 18 height 18
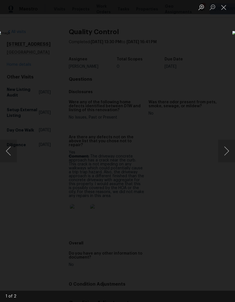
click at [223, 147] on button "Next image" at bounding box center [226, 151] width 17 height 23
click at [223, 11] on button "Close lightbox" at bounding box center [223, 7] width 11 height 10
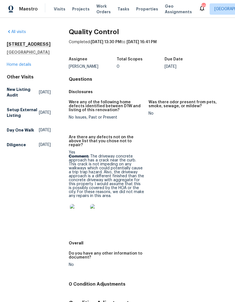
click at [74, 205] on img at bounding box center [79, 213] width 18 height 18
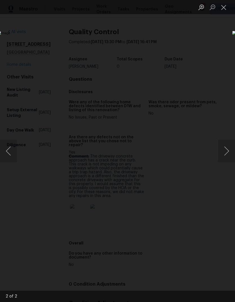
click at [220, 159] on button "Next image" at bounding box center [226, 151] width 17 height 23
click at [222, 19] on div "Lightbox" at bounding box center [117, 151] width 235 height 302
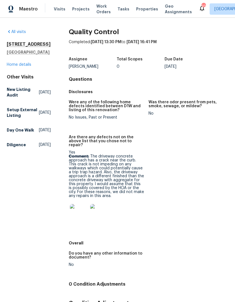
click at [228, 4] on button "Close lightbox" at bounding box center [223, 7] width 11 height 10
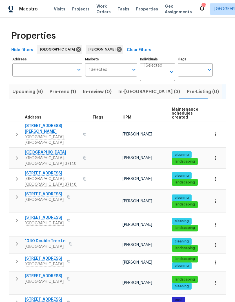
click at [9, 213] on td "624 Stonebridge Ln Mount Juliet, TN 37122" at bounding box center [50, 220] width 82 height 15
click at [16, 217] on icon "button" at bounding box center [17, 220] width 7 height 7
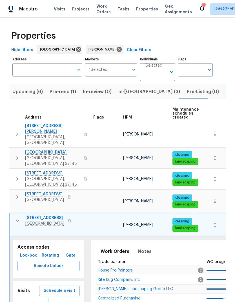
click at [59, 298] on button "Completed" at bounding box center [64, 305] width 30 height 14
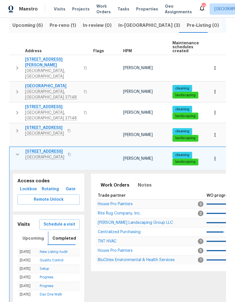
scroll to position [69, 0]
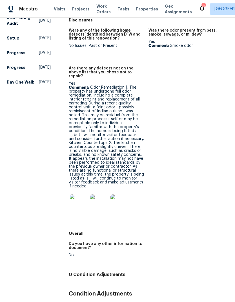
scroll to position [71, 0]
click at [76, 195] on img at bounding box center [79, 204] width 18 height 18
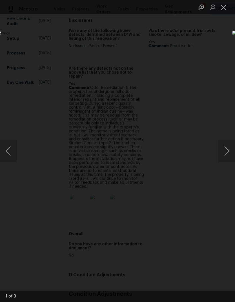
click at [228, 152] on button "Next image" at bounding box center [226, 151] width 17 height 23
click at [228, 154] on button "Next image" at bounding box center [226, 151] width 17 height 23
click at [228, 11] on button "Close lightbox" at bounding box center [223, 7] width 11 height 10
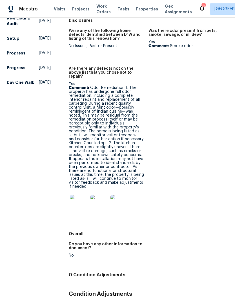
click at [178, 102] on div "Were any of the following home defects identified between D1W and listing of th…" at bounding box center [149, 126] width 160 height 203
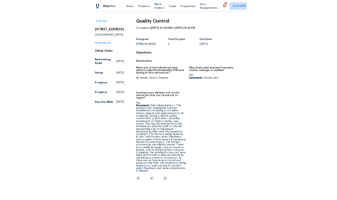
scroll to position [0, 0]
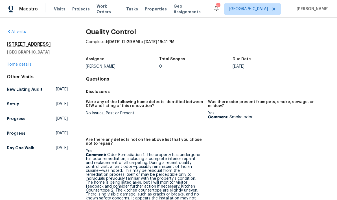
click at [19, 60] on div "[STREET_ADDRESS] Home details" at bounding box center [37, 54] width 61 height 26
click at [12, 57] on div "[STREET_ADDRESS] Home details" at bounding box center [37, 54] width 61 height 26
click at [19, 63] on link "Home details" at bounding box center [19, 65] width 25 height 4
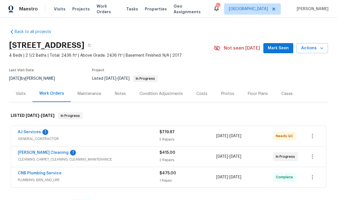
click at [128, 92] on div "Notes" at bounding box center [120, 94] width 25 height 17
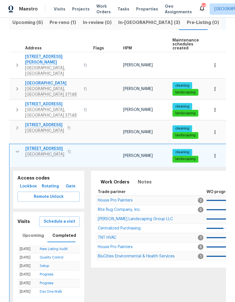
click at [16, 148] on icon "button" at bounding box center [17, 151] width 7 height 7
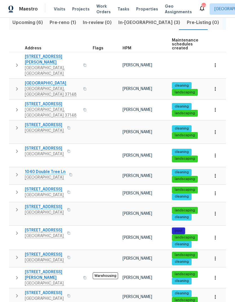
scroll to position [39, 0]
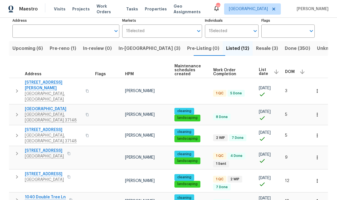
click at [318, 88] on icon "button" at bounding box center [317, 91] width 6 height 6
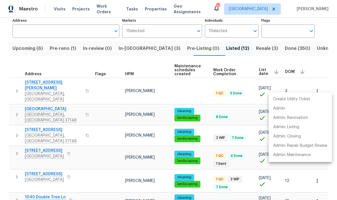
click at [37, 81] on div at bounding box center [168, 100] width 337 height 200
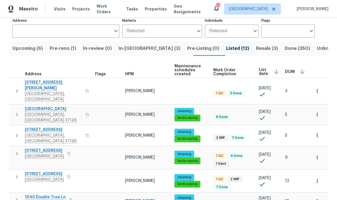
click at [37, 85] on span "137 Sara Cir" at bounding box center [53, 85] width 57 height 11
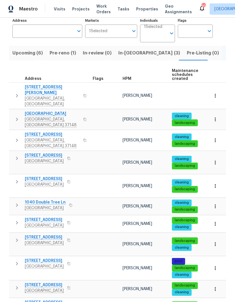
click at [66, 54] on span "Pre-reno (1)" at bounding box center [63, 53] width 27 height 8
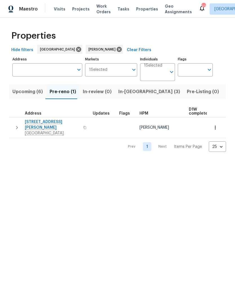
click at [17, 124] on icon "button" at bounding box center [17, 127] width 7 height 7
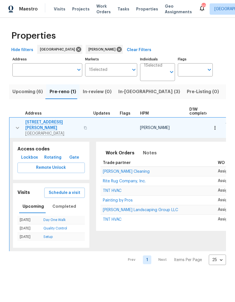
click at [111, 198] on span "Painting by Pros" at bounding box center [118, 200] width 30 height 4
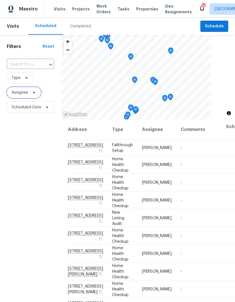
click at [24, 93] on span "Assignee" at bounding box center [20, 93] width 17 height 6
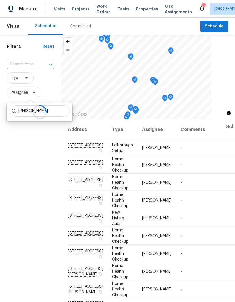
type input "[PERSON_NAME]"
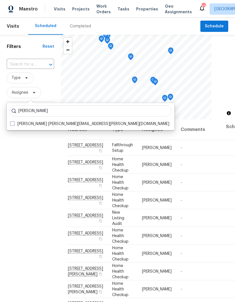
click at [16, 122] on label "[PERSON_NAME] [PERSON_NAME][EMAIL_ADDRESS][PERSON_NAME][DOMAIN_NAME]" at bounding box center [89, 124] width 159 height 6
click at [14, 122] on input "[PERSON_NAME] [PERSON_NAME][EMAIL_ADDRESS][PERSON_NAME][DOMAIN_NAME]" at bounding box center [12, 123] width 4 height 4
checkbox input "true"
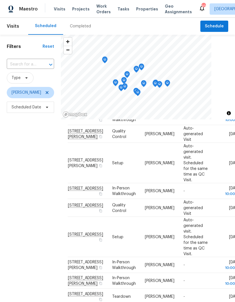
scroll to position [84, 0]
click at [46, 92] on icon at bounding box center [47, 92] width 3 height 3
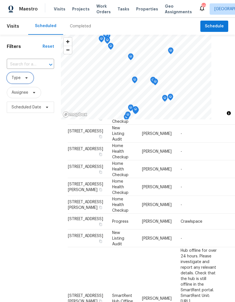
click at [26, 79] on icon at bounding box center [26, 77] width 2 height 1
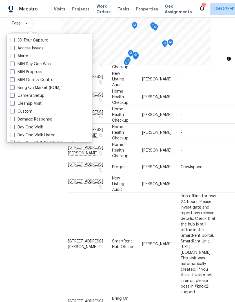
scroll to position [31, 0]
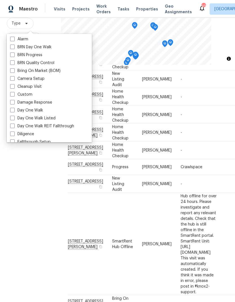
click at [14, 111] on span at bounding box center [12, 110] width 5 height 5
click at [14, 111] on input "Day One Walk" at bounding box center [12, 110] width 4 height 4
checkbox input "true"
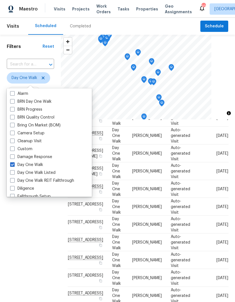
click at [14, 222] on div "Filters Reset ​ Day One Walk Assignee Scheduled Date" at bounding box center [30, 198] width 61 height 326
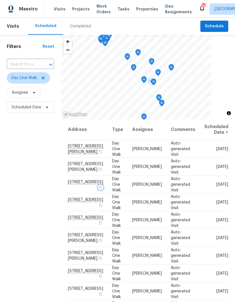
click at [99, 189] on icon "button" at bounding box center [100, 186] width 3 height 3
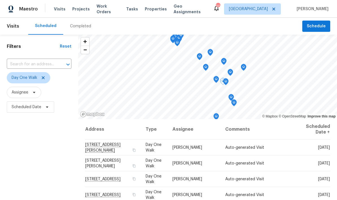
click at [150, 11] on span "Properties" at bounding box center [156, 9] width 22 height 6
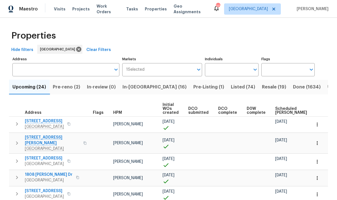
click at [235, 110] on span "Scheduled [PERSON_NAME]" at bounding box center [291, 111] width 32 height 8
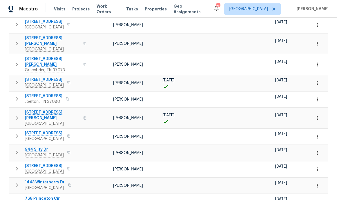
scroll to position [310, 0]
click at [15, 198] on icon "button" at bounding box center [17, 201] width 7 height 7
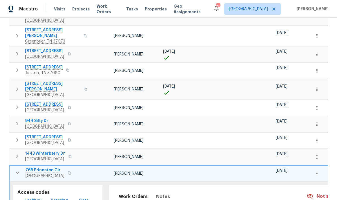
scroll to position [392, 0]
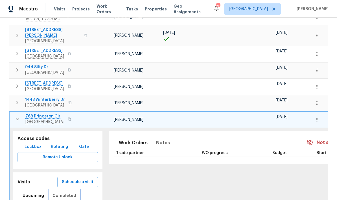
click at [58, 193] on span "Completed" at bounding box center [65, 196] width 24 height 7
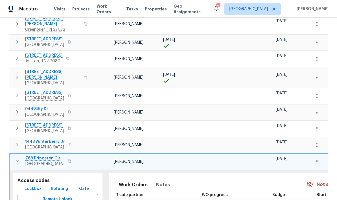
scroll to position [349, 0]
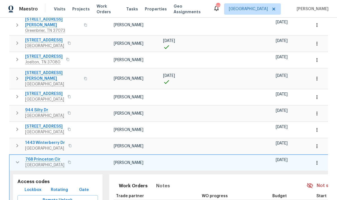
click at [16, 110] on icon "button" at bounding box center [17, 113] width 7 height 7
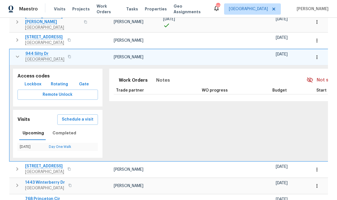
scroll to position [406, 0]
click at [65, 130] on span "Completed" at bounding box center [65, 133] width 24 height 7
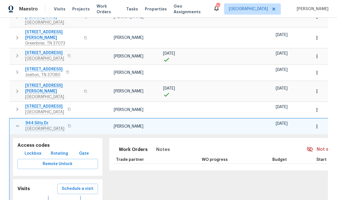
scroll to position [331, 0]
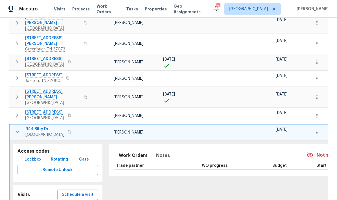
click at [12, 126] on button "button" at bounding box center [17, 131] width 11 height 11
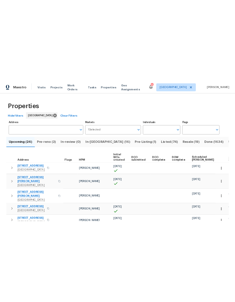
scroll to position [0, 0]
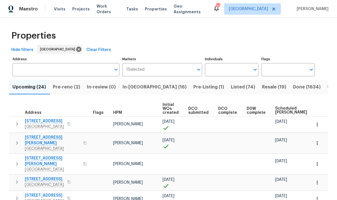
click at [60, 8] on span "Visits" at bounding box center [60, 9] width 12 height 6
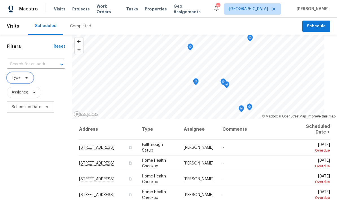
click at [19, 76] on span "Type" at bounding box center [16, 78] width 9 height 6
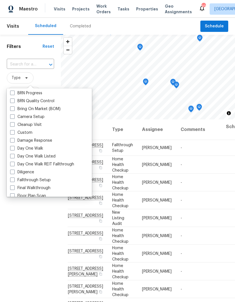
scroll to position [52, 0]
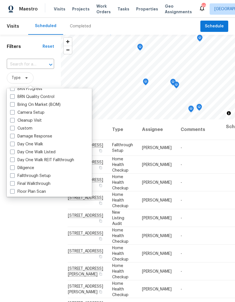
click at [13, 145] on span at bounding box center [12, 144] width 5 height 5
click at [13, 145] on input "Day One Walk" at bounding box center [12, 143] width 4 height 4
checkbox input "true"
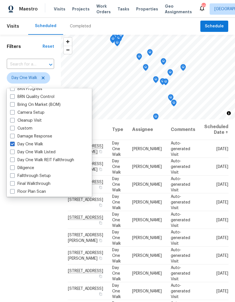
click at [31, 247] on div "Filters Reset ​ Day One Walk Assignee Scheduled Date" at bounding box center [30, 198] width 61 height 326
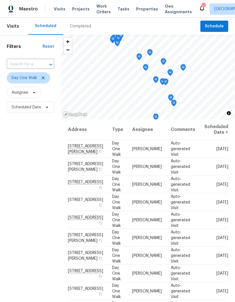
click at [233, 177] on div "Address Type Assignee Comments Scheduled Date ↑ [STREET_ADDRESS][PERSON_NAME] D…" at bounding box center [148, 240] width 174 height 242
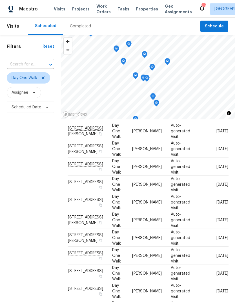
scroll to position [23, 0]
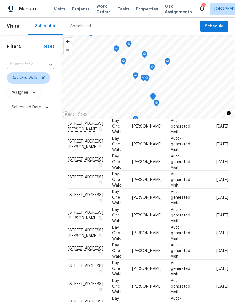
click at [20, 229] on div "Filters Reset ​ Day One Walk Assignee Scheduled Date" at bounding box center [30, 198] width 61 height 326
